Goal: Transaction & Acquisition: Purchase product/service

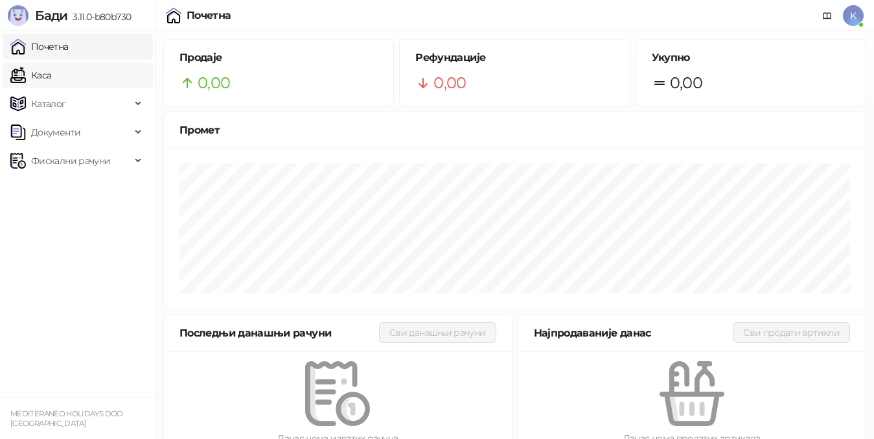
click at [51, 77] on link "Каса" at bounding box center [30, 75] width 41 height 26
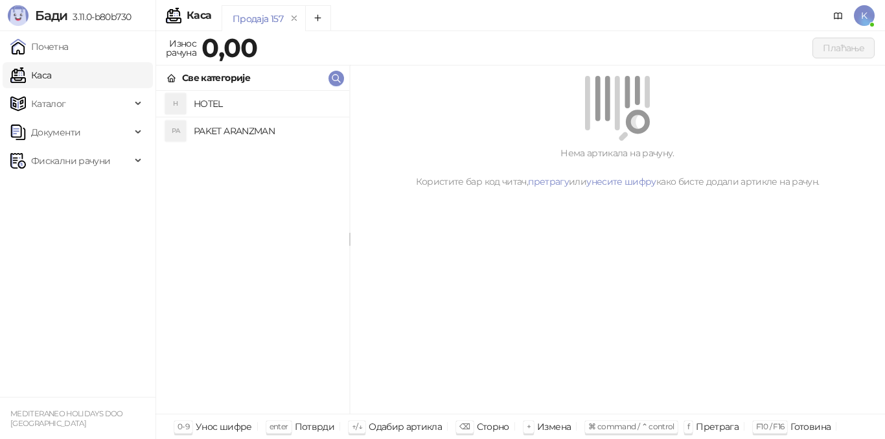
click at [256, 140] on h4 "PAKET ARANZMAN" at bounding box center [266, 131] width 145 height 21
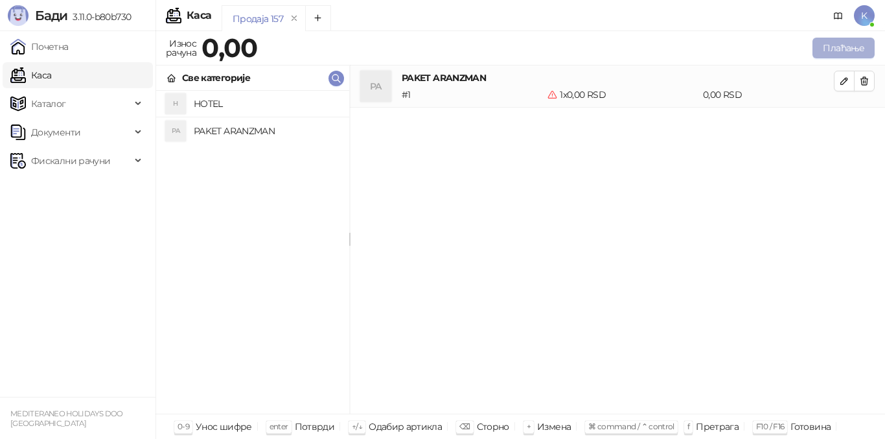
click at [829, 47] on button "Плаћање" at bounding box center [844, 48] width 62 height 21
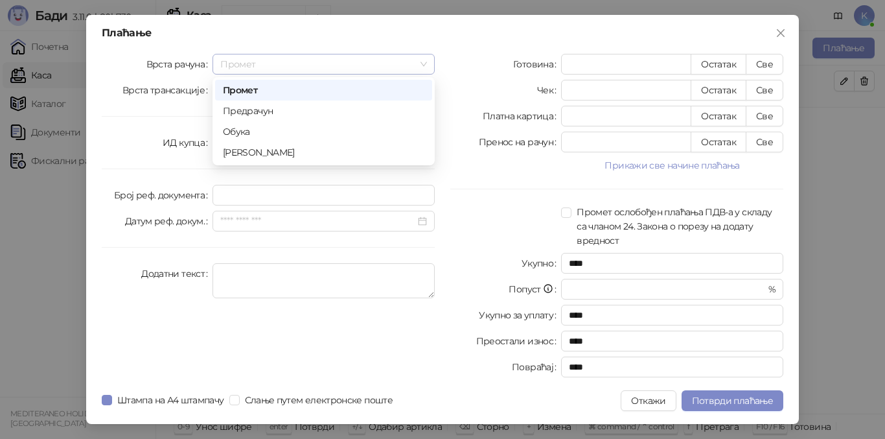
drag, startPoint x: 253, startPoint y: 58, endPoint x: 248, endPoint y: 84, distance: 26.4
click at [253, 58] on span "Промет" at bounding box center [323, 63] width 207 height 19
click at [237, 154] on div "[PERSON_NAME]" at bounding box center [324, 152] width 202 height 14
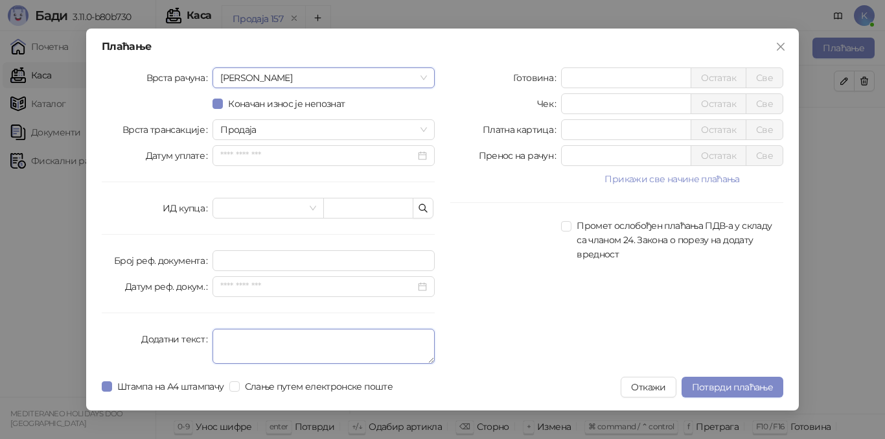
click at [229, 343] on textarea "Додатни текст" at bounding box center [324, 346] width 222 height 35
type textarea "*********"
click at [518, 269] on div "Готовина * Остатак Све Чек * Остатак Све Платна картица * Остатак Све Пренос на…" at bounding box center [617, 217] width 349 height 301
click at [567, 80] on input "*" at bounding box center [626, 77] width 129 height 19
type input "******"
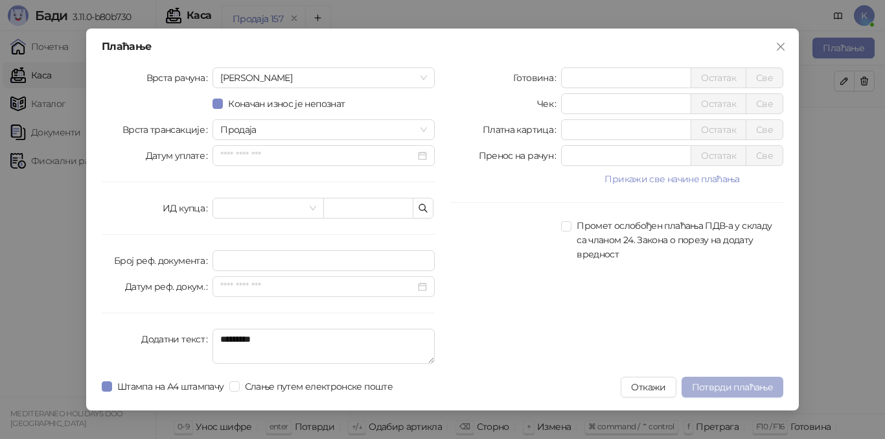
click at [716, 389] on span "Потврди плаћање" at bounding box center [732, 387] width 81 height 12
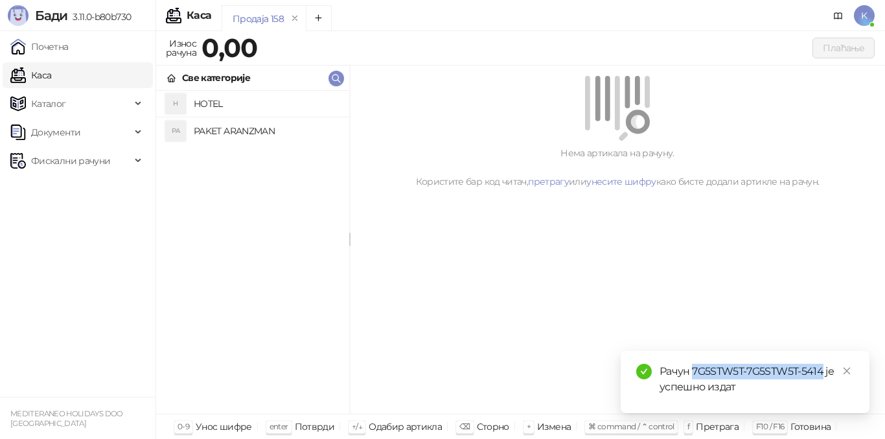
drag, startPoint x: 693, startPoint y: 371, endPoint x: 823, endPoint y: 365, distance: 129.8
click at [823, 365] on div "Рачун 7G5STW5T-7G5STW5T-5414 је успешно издат" at bounding box center [757, 379] width 194 height 31
copy div "7G5STW5T-7G5STW5T-5414"
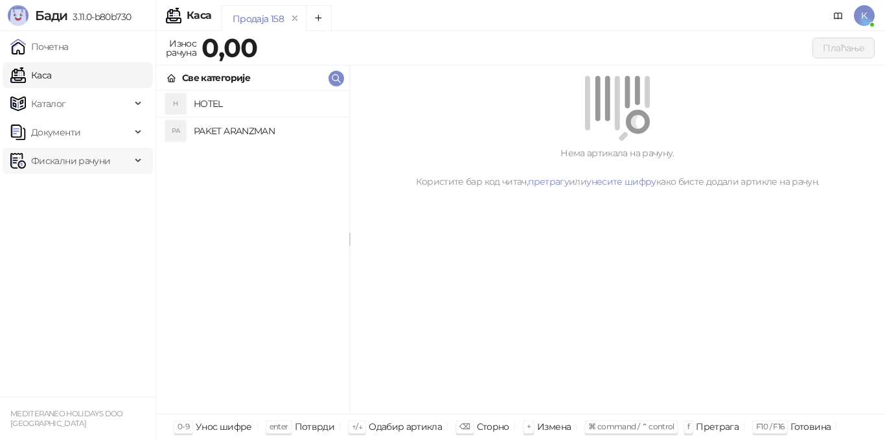
click at [98, 163] on span "Фискални рачуни" at bounding box center [70, 161] width 79 height 26
click at [88, 191] on link "Издати рачуни" at bounding box center [59, 189] width 87 height 26
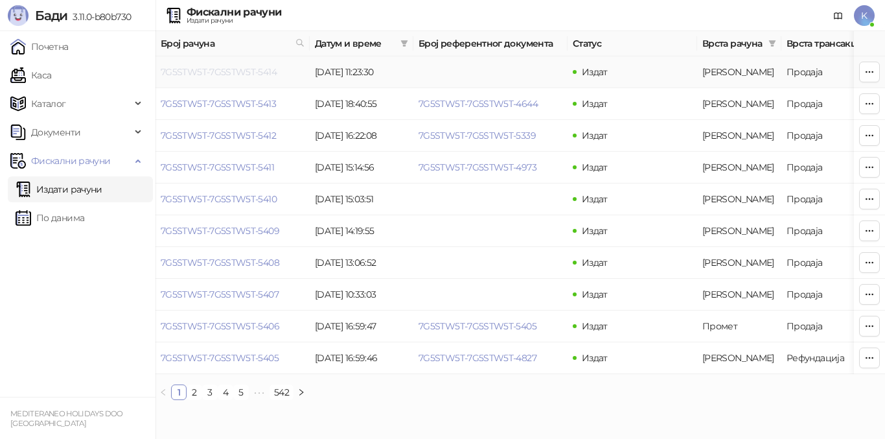
click at [264, 71] on link "7G5STW5T-7G5STW5T-5414" at bounding box center [219, 72] width 116 height 12
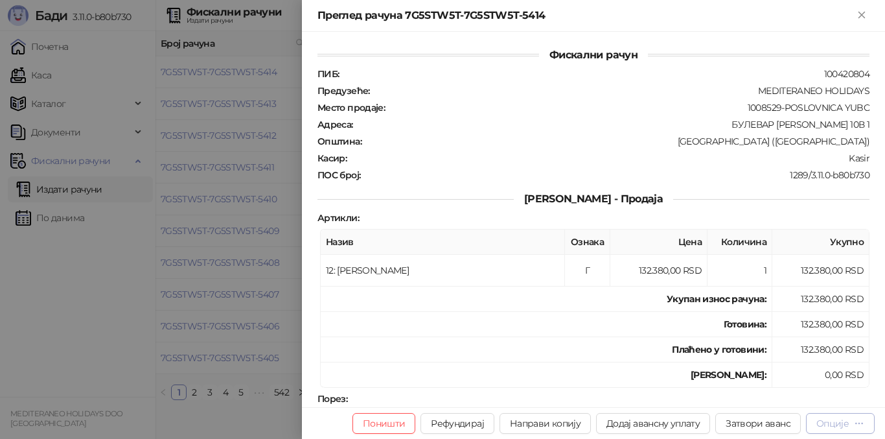
click at [824, 413] on button "Опције" at bounding box center [840, 423] width 69 height 21
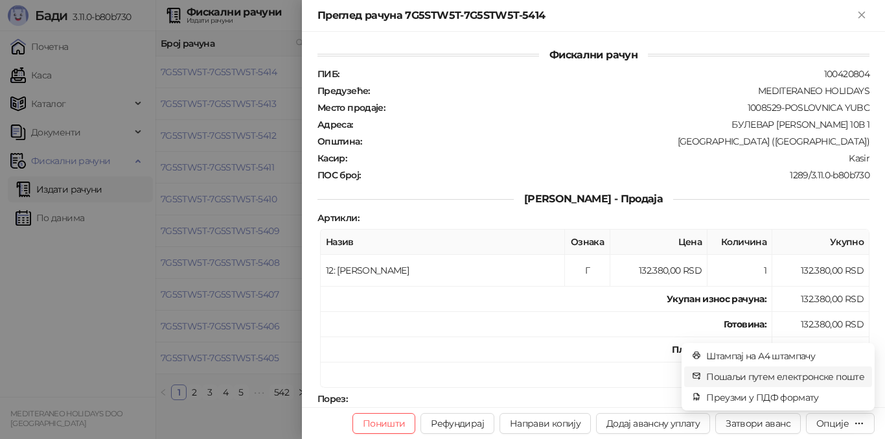
click at [793, 381] on span "Пошаљи путем електронске поште" at bounding box center [785, 376] width 158 height 14
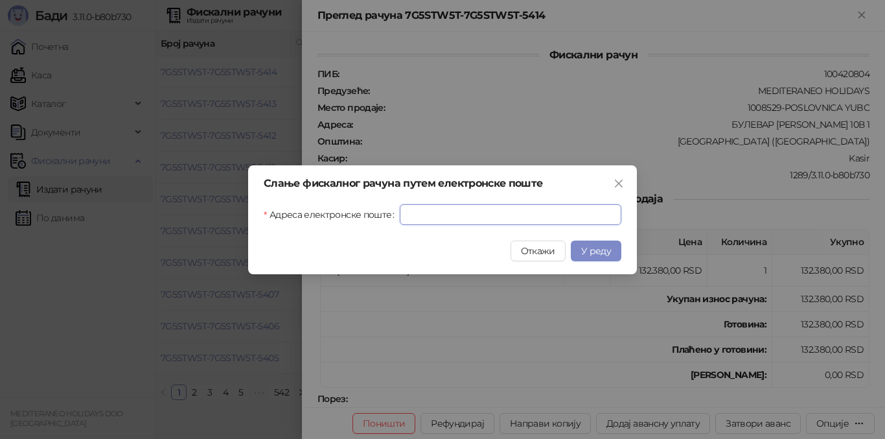
click at [450, 212] on input "Адреса електронске поште" at bounding box center [511, 214] width 222 height 21
paste input "**********"
type input "**********"
click at [607, 250] on span "У реду" at bounding box center [596, 251] width 30 height 12
